Goal: Register for event/course

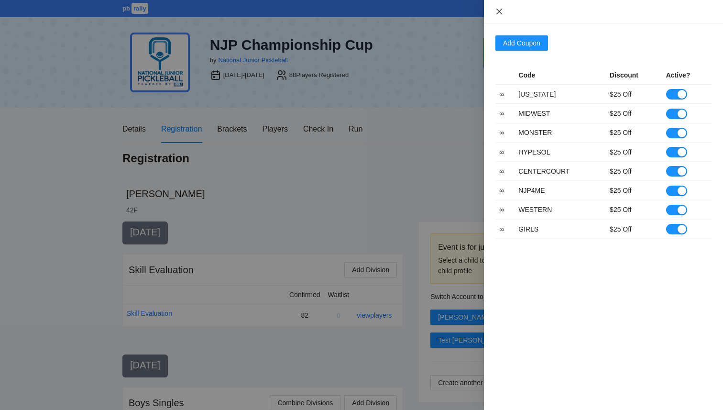
click at [498, 14] on icon "close" at bounding box center [500, 12] width 8 height 8
